Goal: Go to known website: Go to known website

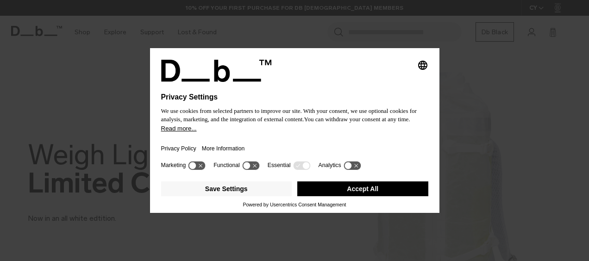
click at [343, 186] on button "Accept All" at bounding box center [362, 188] width 131 height 15
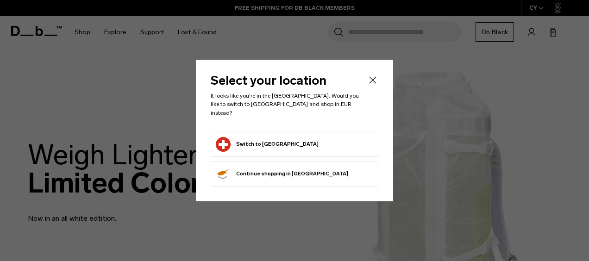
click at [263, 137] on button "Switch to [GEOGRAPHIC_DATA]" at bounding box center [267, 144] width 103 height 15
